Goal: Navigation & Orientation: Find specific page/section

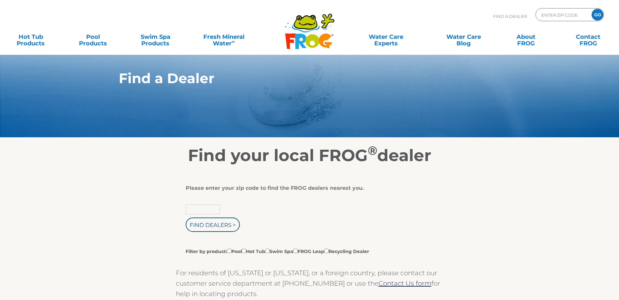
click at [197, 212] on input "text" at bounding box center [203, 210] width 34 height 10
type input "05482"
click at [368, 218] on div "05482 Find Dealers > Filter by product: Pool Hot Tub Swim Spa FROG Leap Recycli…" at bounding box center [307, 230] width 243 height 50
click at [246, 253] on input "Filter by product: Pool Hot Tub Swim Spa FROG Leap Recycling Dealer" at bounding box center [244, 251] width 4 height 4
checkbox input "true"
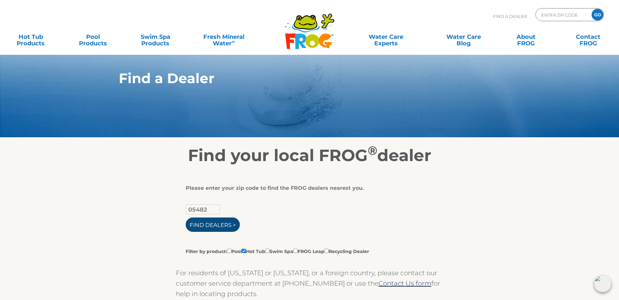
click at [211, 227] on input "Find Dealers >" at bounding box center [213, 225] width 54 height 14
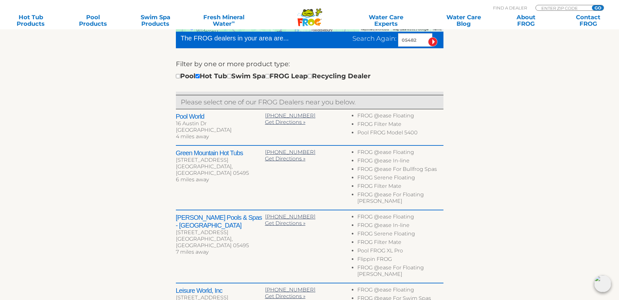
scroll to position [196, 0]
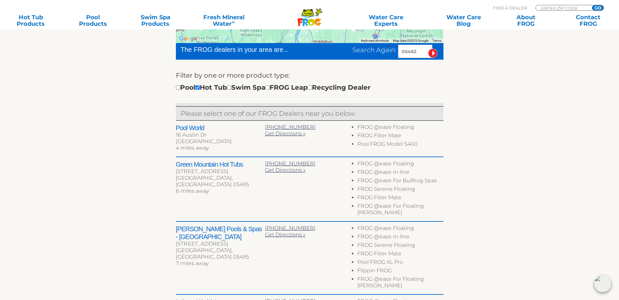
click at [191, 132] on h2 "Pool World" at bounding box center [220, 128] width 89 height 8
drag, startPoint x: 232, startPoint y: 145, endPoint x: 174, endPoint y: 132, distance: 59.6
click at [174, 132] on div "To navigate the map with touch gestures double-tap and hold your finger on the …" at bounding box center [310, 234] width 402 height 529
copy div "Pool World [STREET_ADDRESS][PERSON_NAME]"
click at [520, 169] on section "Find your local FROG ® dealer To navigate the map with touch gestures double-ta…" at bounding box center [309, 220] width 619 height 557
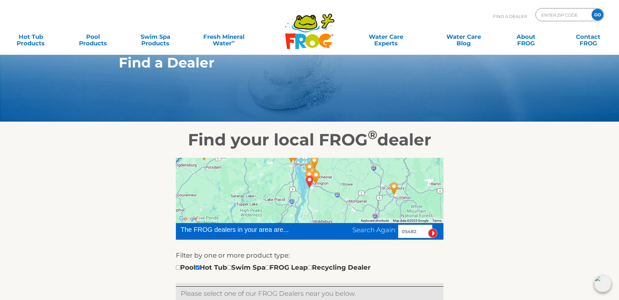
scroll to position [0, 0]
